Goal: Information Seeking & Learning: Learn about a topic

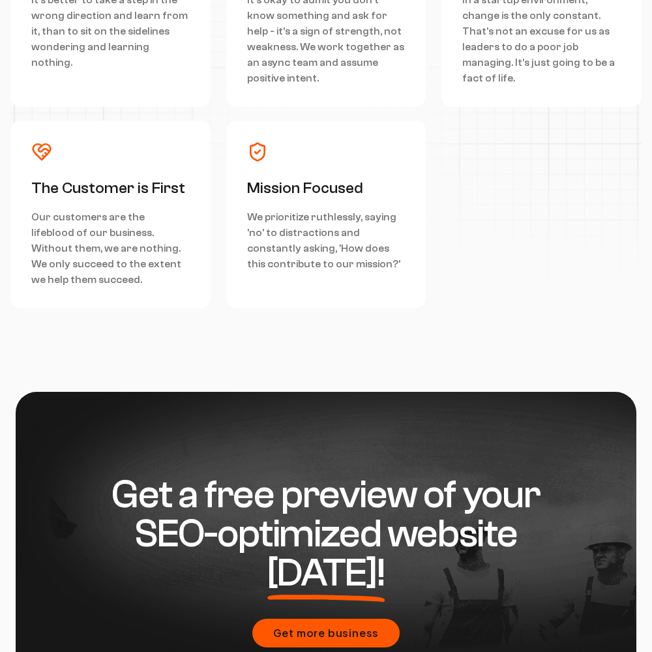
scroll to position [5869, 0]
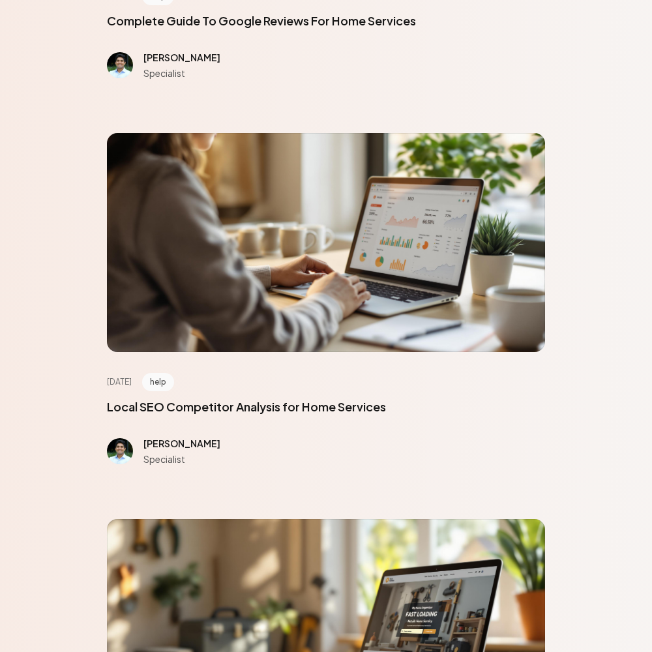
scroll to position [5869, 0]
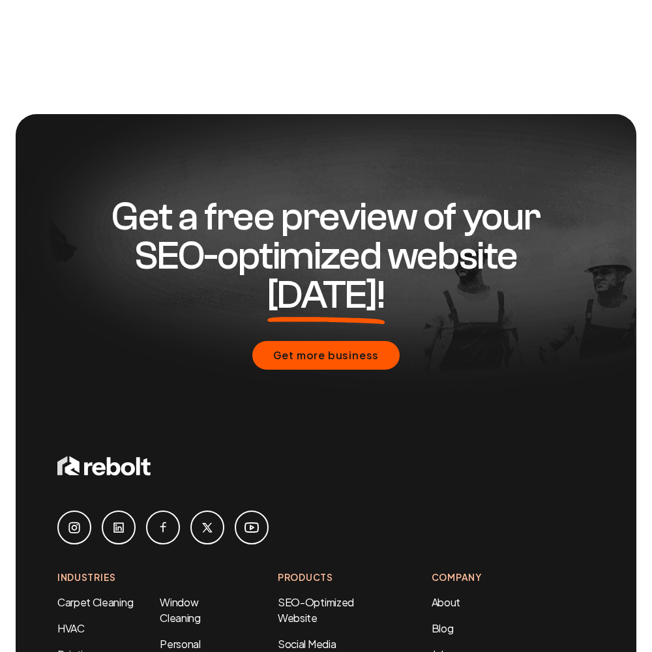
scroll to position [1065, 0]
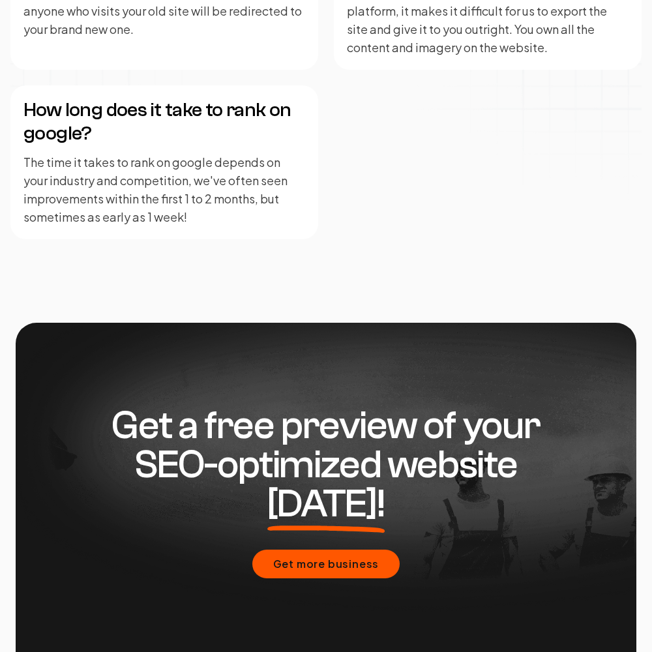
scroll to position [3212, 0]
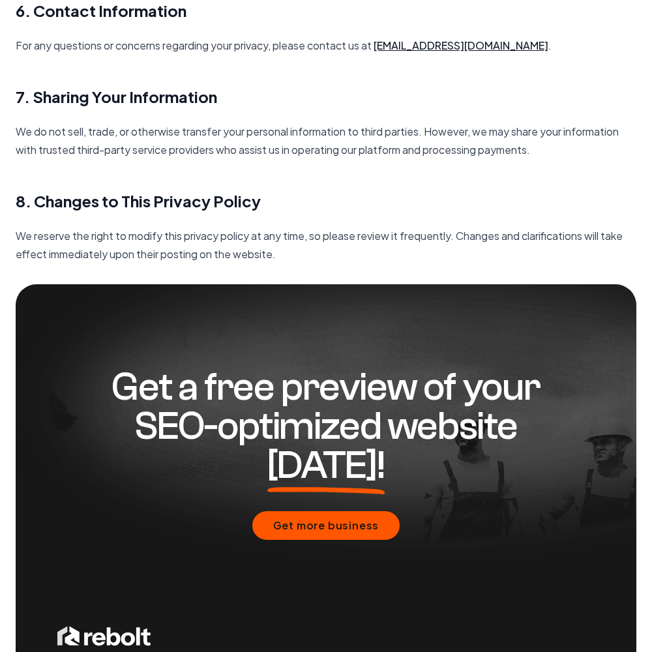
scroll to position [1887, 0]
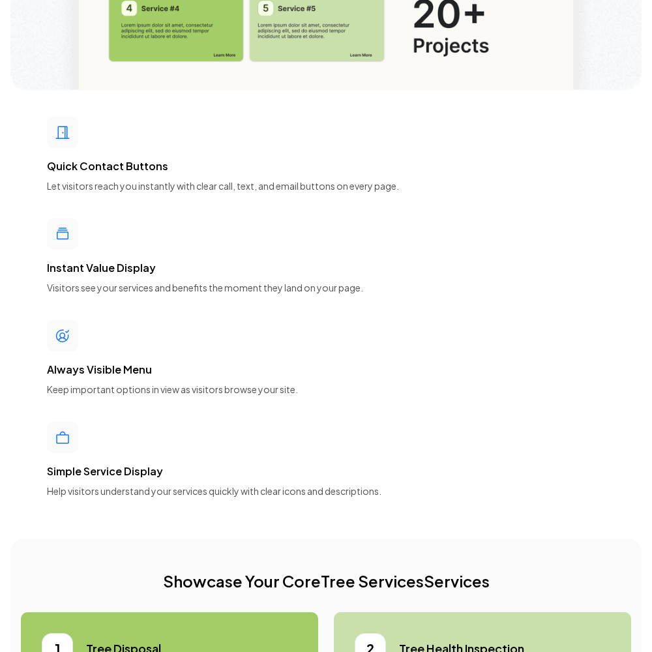
scroll to position [5869, 0]
